Goal: Information Seeking & Learning: Check status

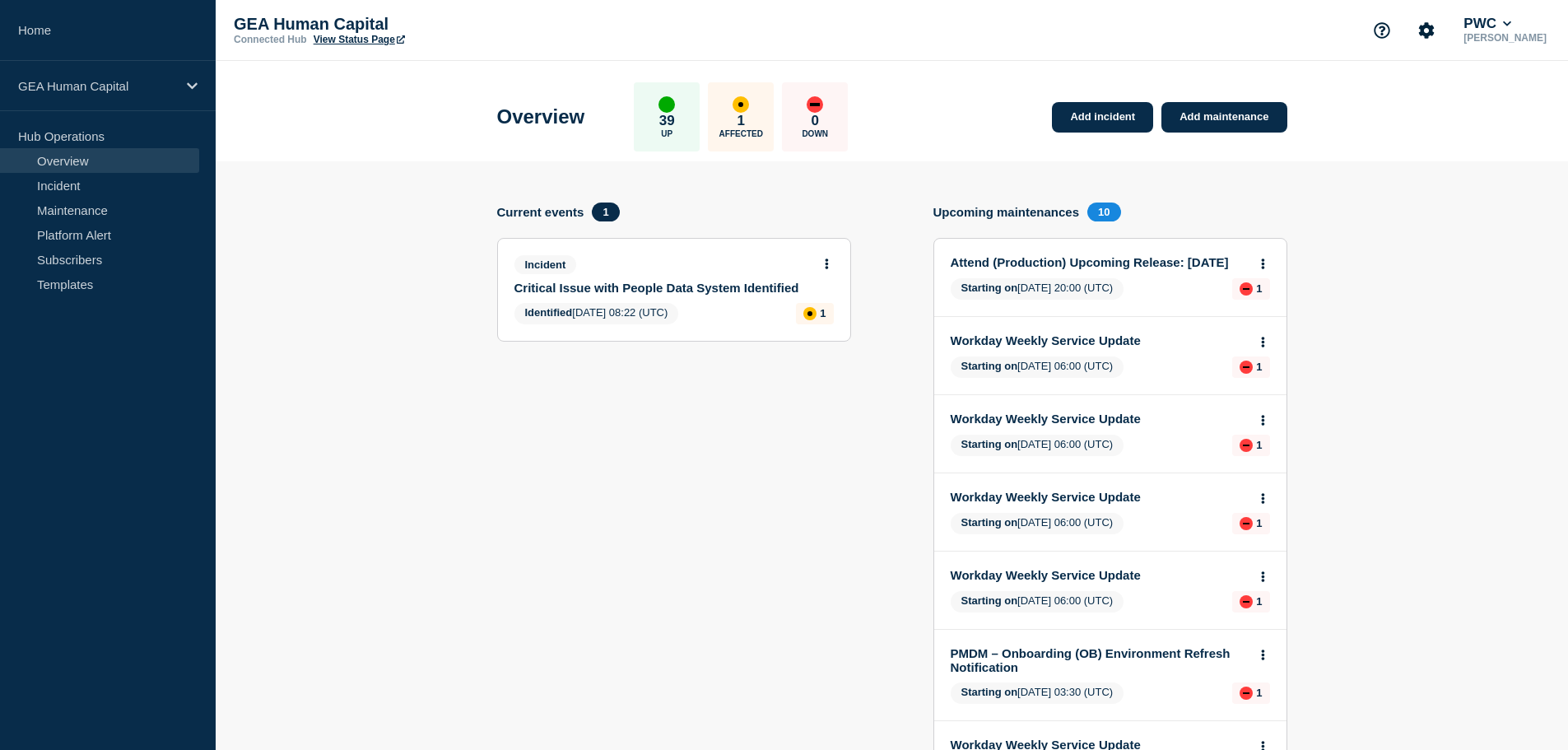
click at [1053, 266] on link "Attend (Production) Upcoming Release: [DATE]" at bounding box center [1099, 262] width 297 height 14
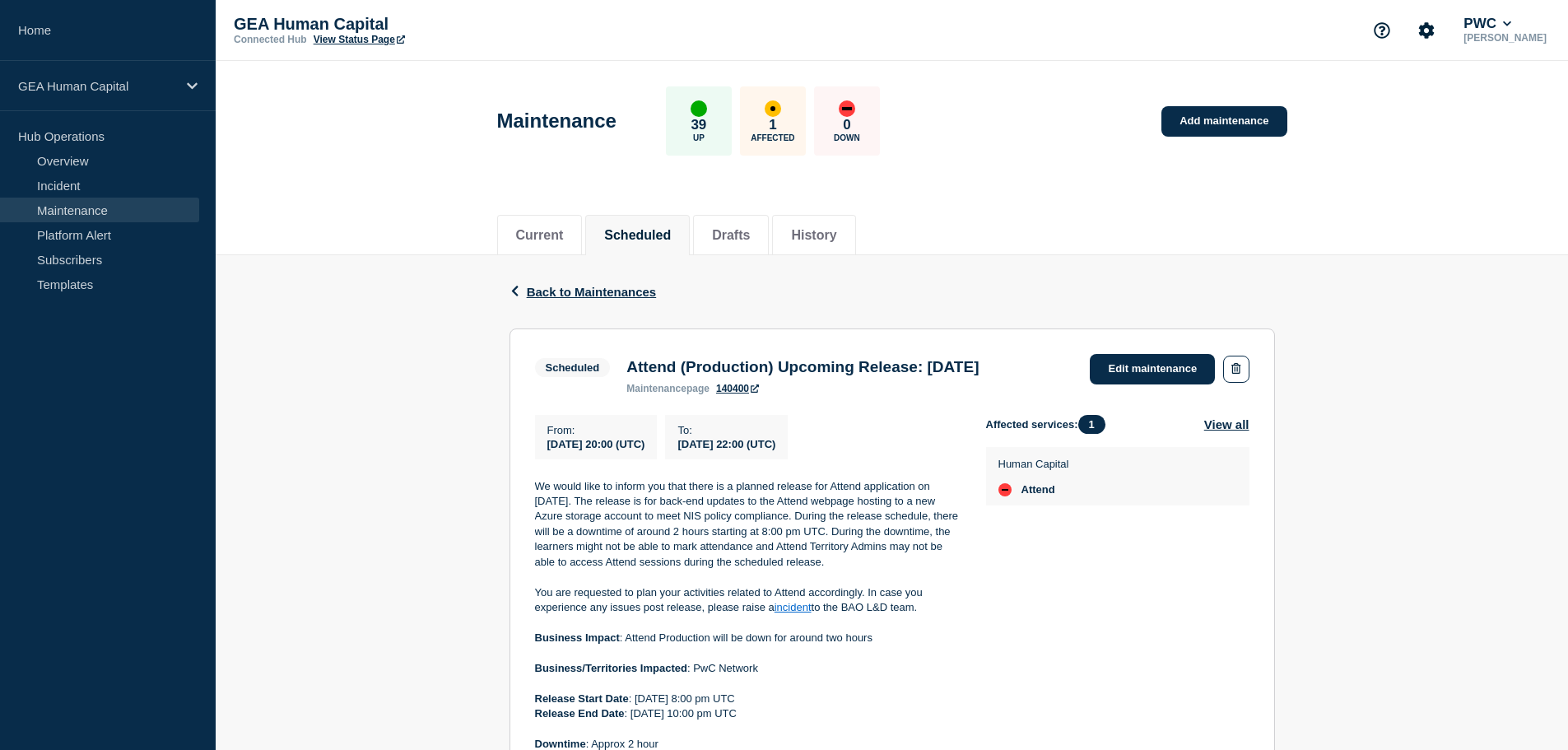
click at [80, 207] on link "Maintenance" at bounding box center [99, 210] width 200 height 25
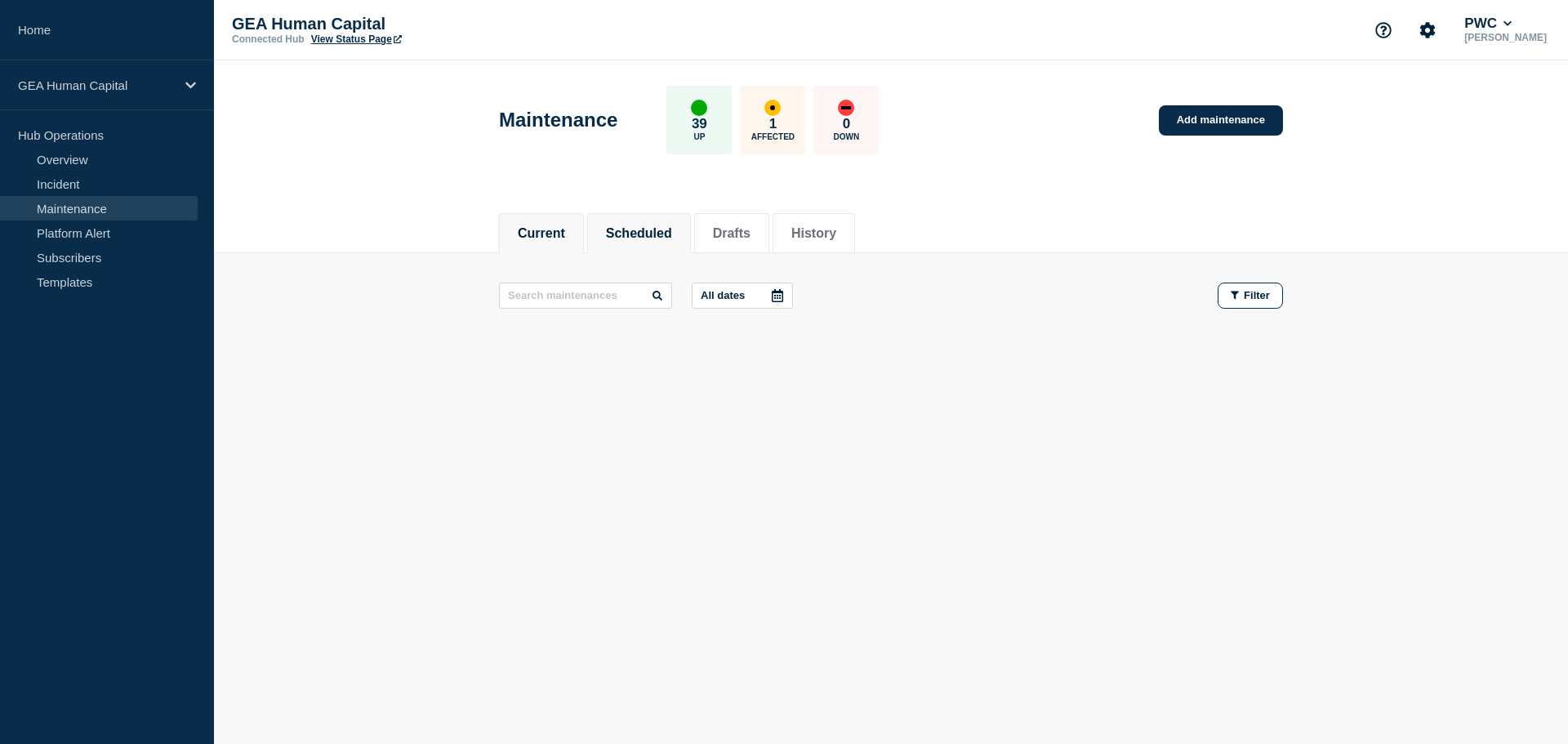
click at [622, 236] on button "Scheduled" at bounding box center [638, 233] width 66 height 15
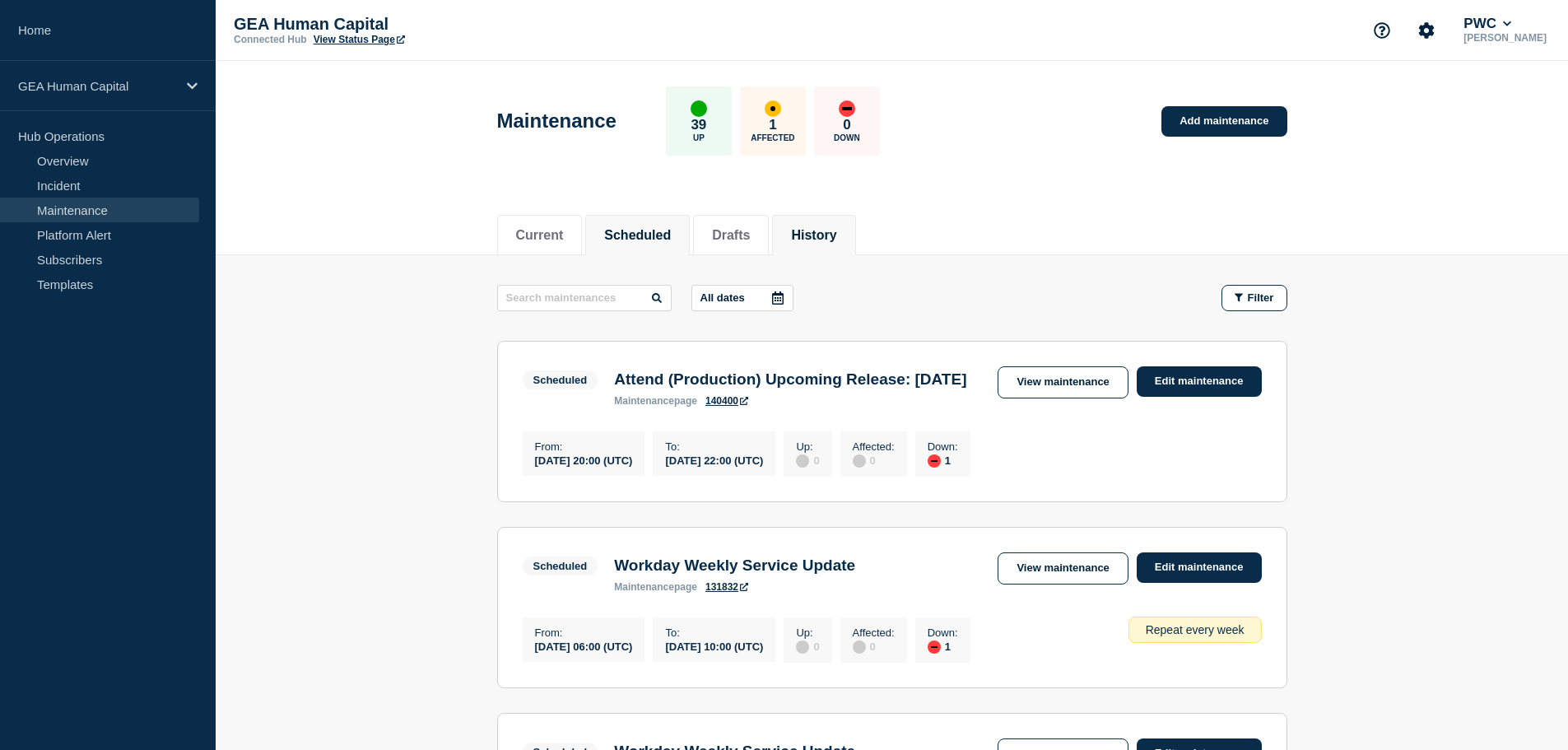
click at [819, 237] on button "History" at bounding box center [814, 235] width 46 height 15
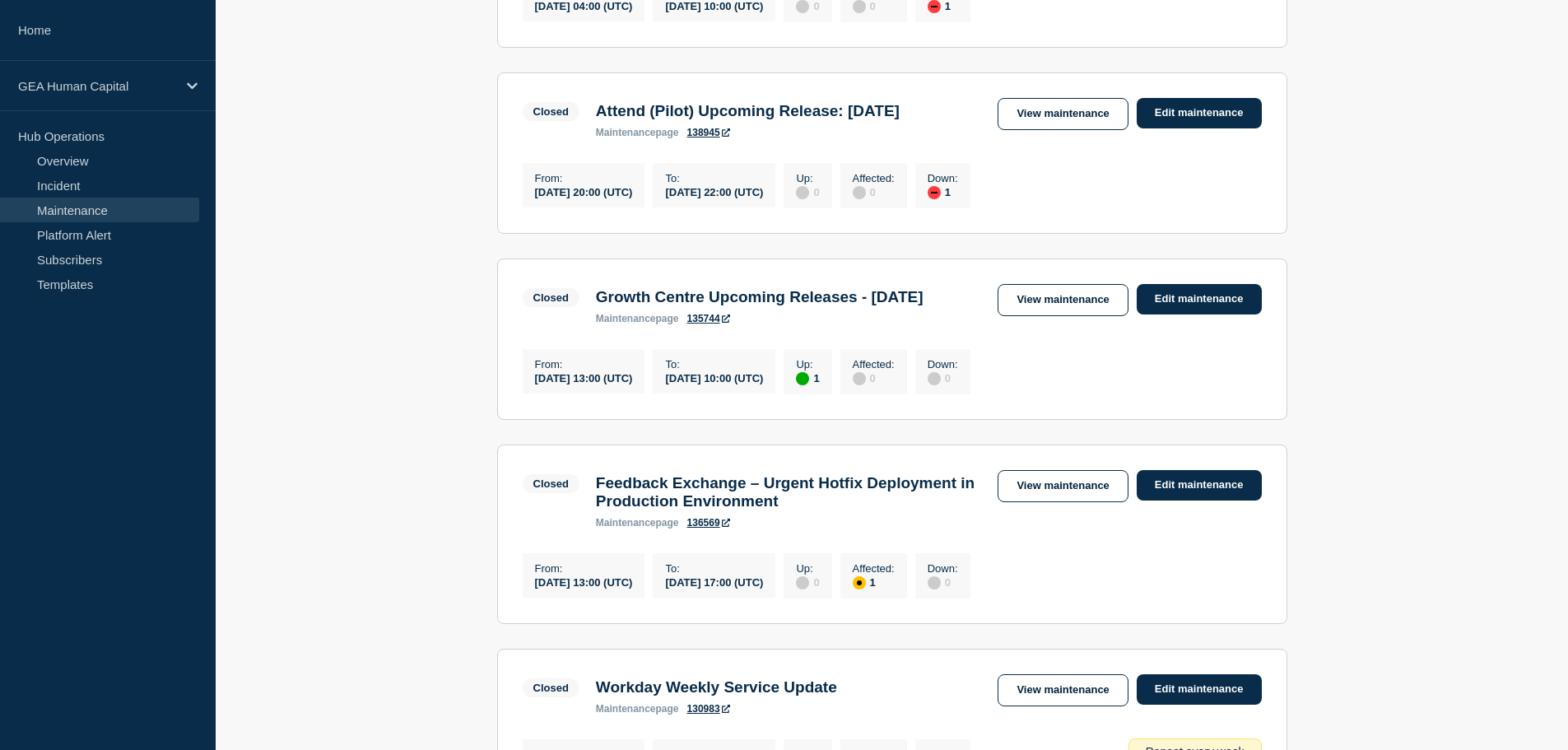
scroll to position [854, 0]
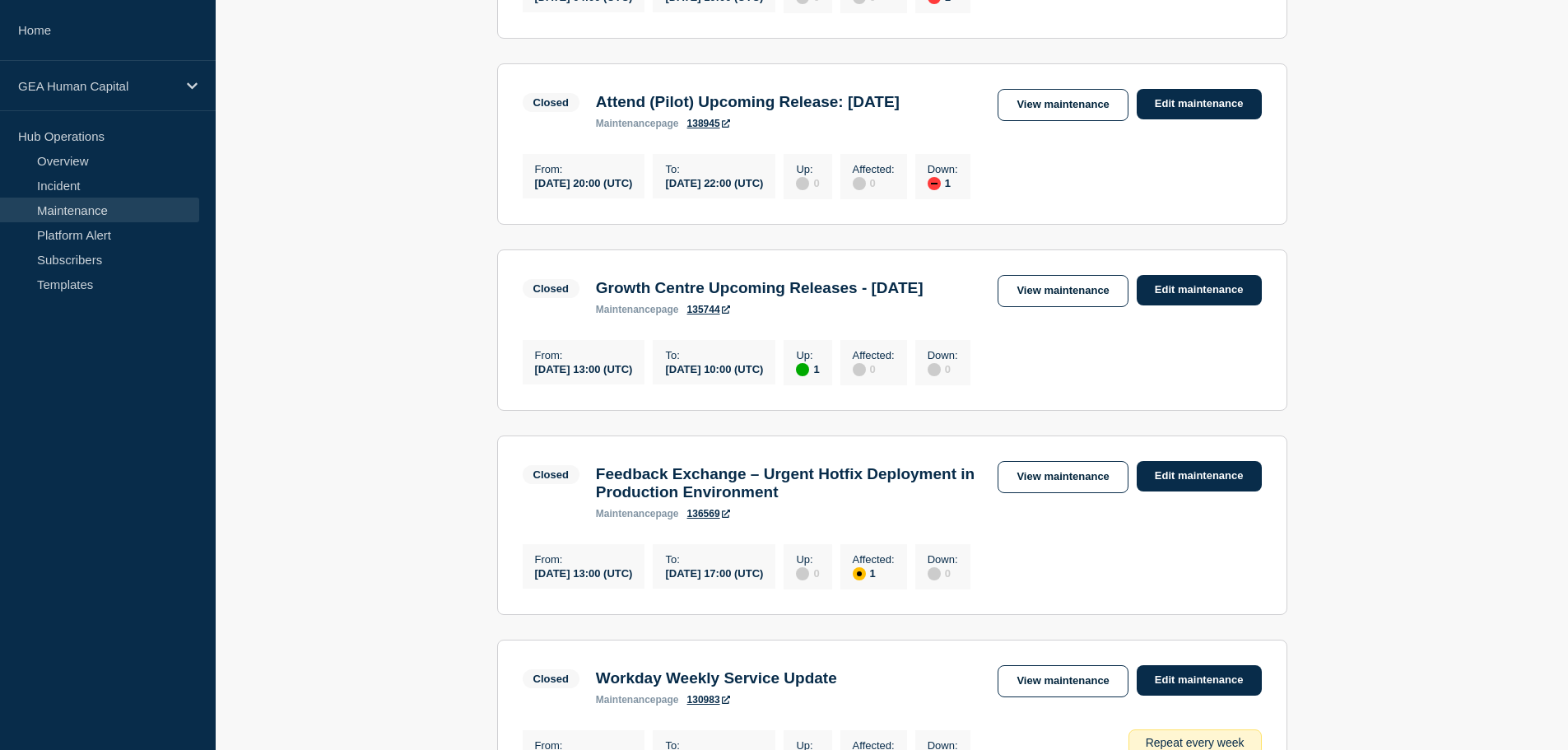
click at [743, 111] on h3 "Attend (Pilot) Upcoming Release: [DATE]" at bounding box center [747, 102] width 303 height 18
click at [1069, 121] on link "View maintenance" at bounding box center [1062, 105] width 130 height 32
